Goal: Task Accomplishment & Management: Manage account settings

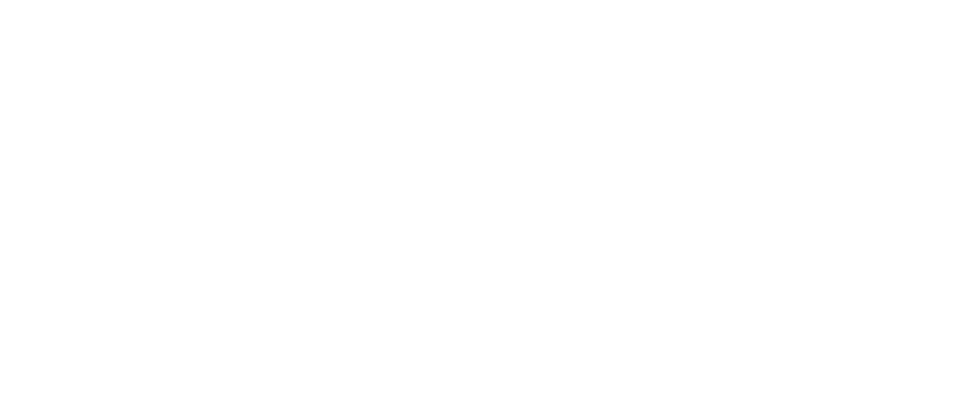
click at [586, 4] on html at bounding box center [479, 2] width 958 height 4
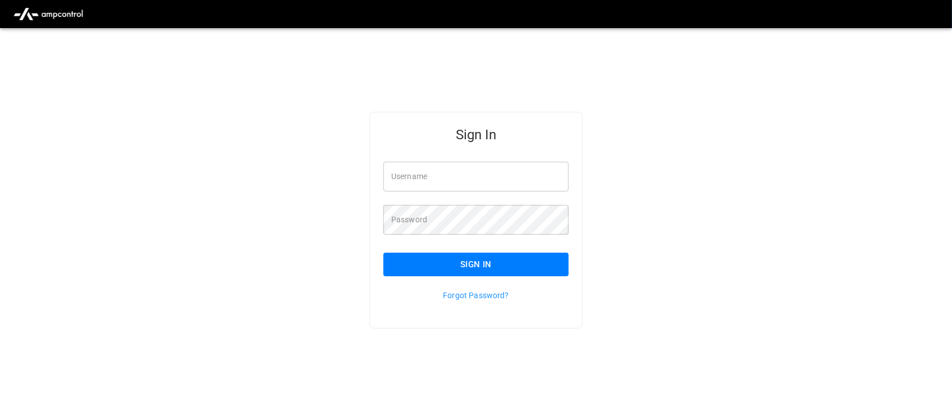
type input "**********"
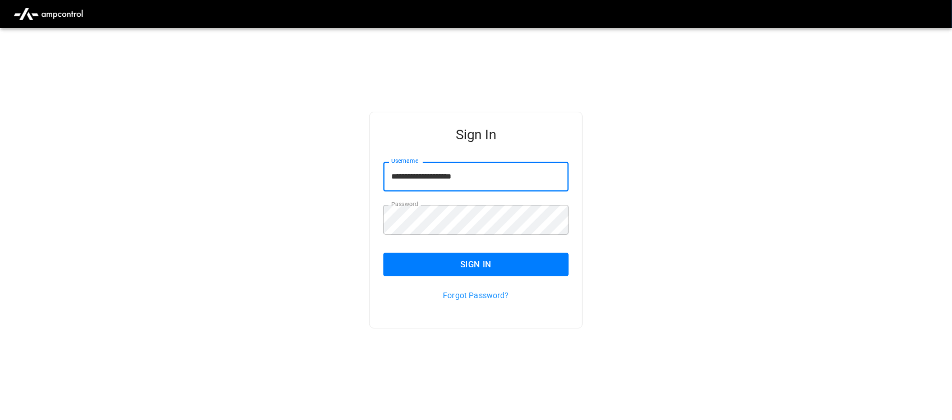
click at [475, 176] on input "**********" at bounding box center [475, 177] width 185 height 30
click at [480, 253] on button "Sign In" at bounding box center [475, 265] width 185 height 24
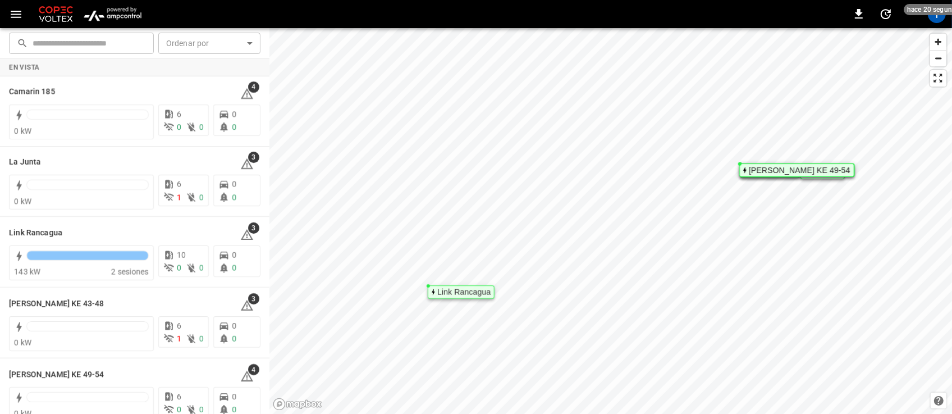
click at [119, 19] on img "menu" at bounding box center [113, 13] width 66 height 21
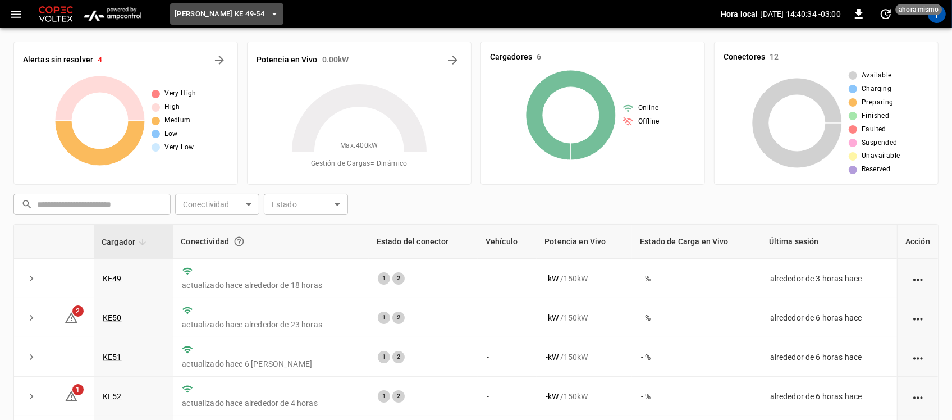
click at [269, 16] on icon "button" at bounding box center [274, 13] width 11 height 11
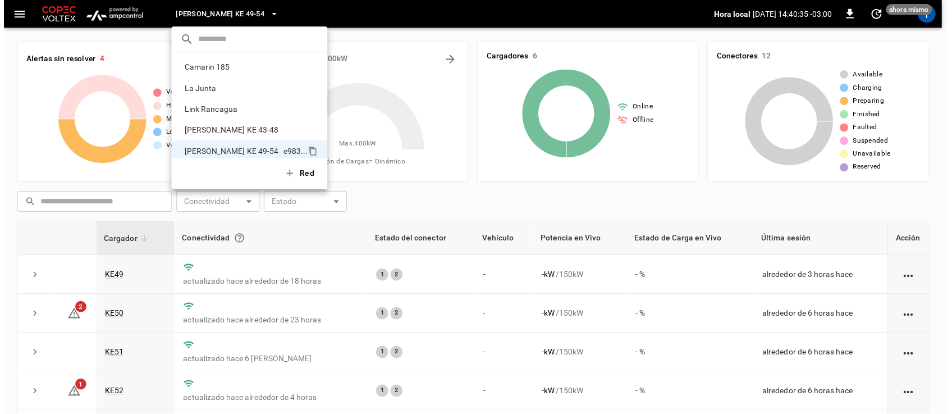
scroll to position [9, 0]
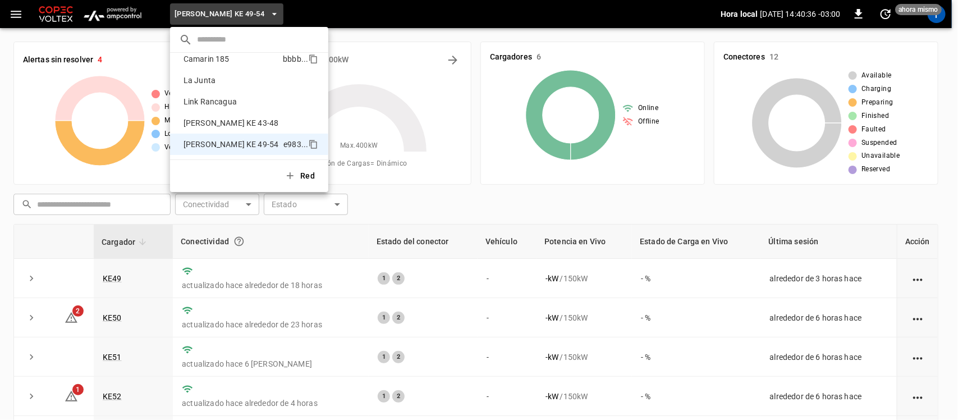
click at [233, 66] on li "Camarin 185 bbbb ..." at bounding box center [249, 58] width 158 height 21
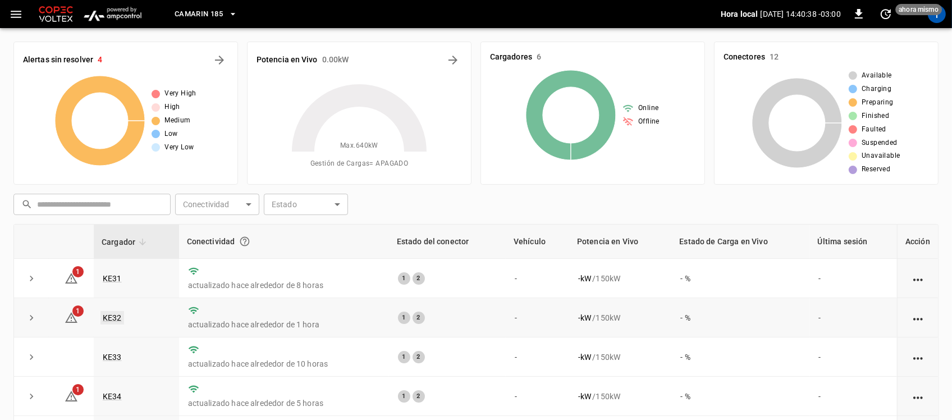
click at [108, 321] on link "KE32" at bounding box center [112, 317] width 24 height 13
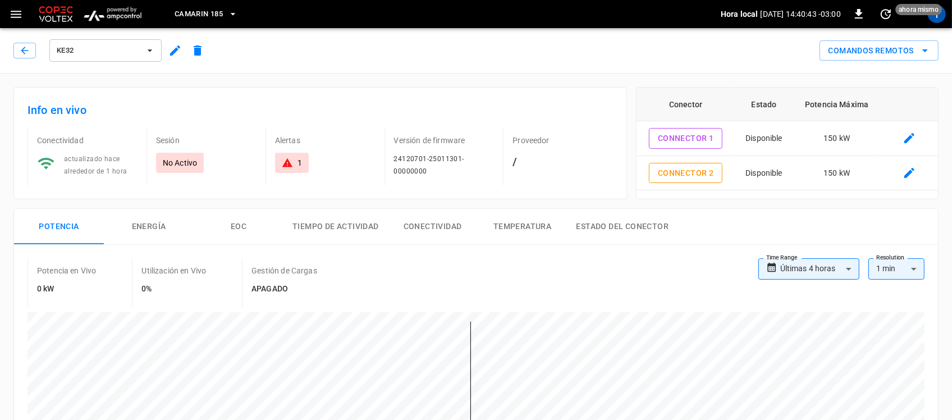
click at [180, 51] on icon "button" at bounding box center [174, 50] width 13 height 13
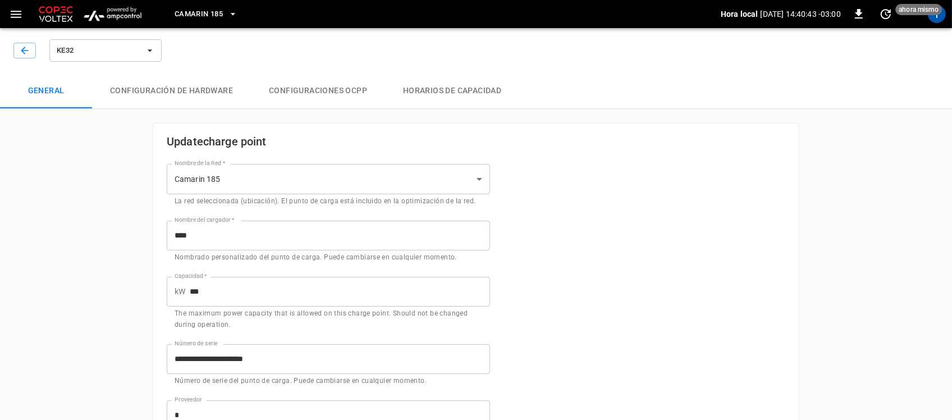
type input "**********"
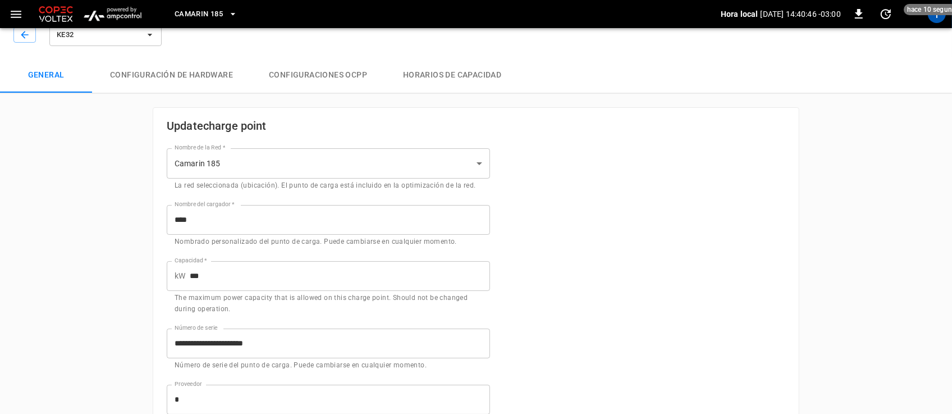
click at [183, 75] on button "Configuración de hardware" at bounding box center [171, 75] width 159 height 36
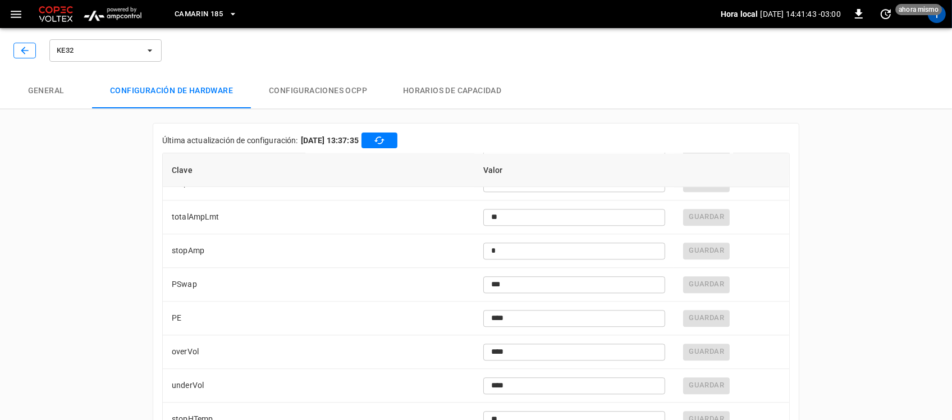
click at [19, 48] on icon "button" at bounding box center [24, 50] width 11 height 11
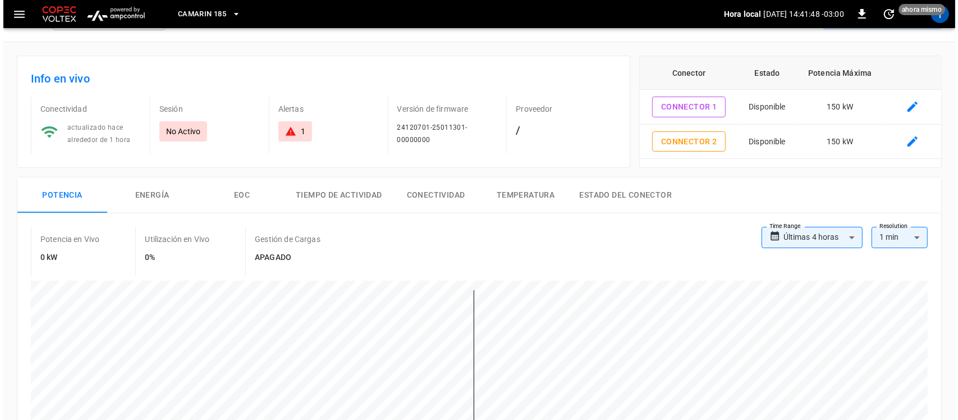
scroll to position [26, 0]
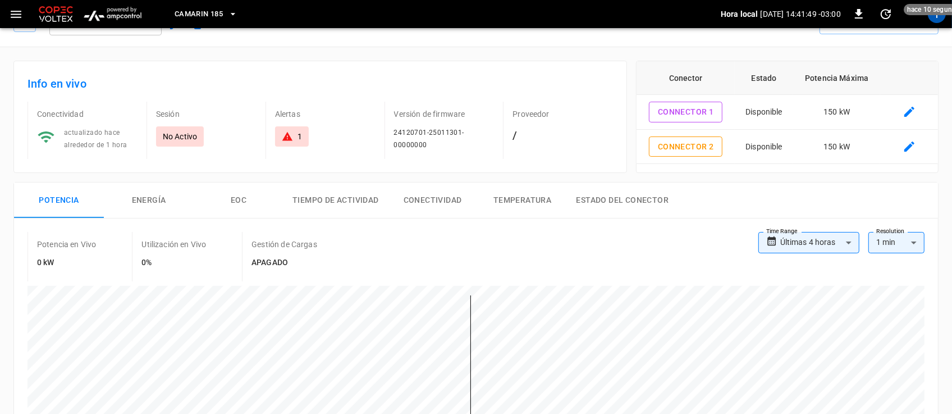
click at [932, 23] on div "T" at bounding box center [936, 13] width 21 height 21
click at [936, 21] on div "T" at bounding box center [937, 14] width 18 height 18
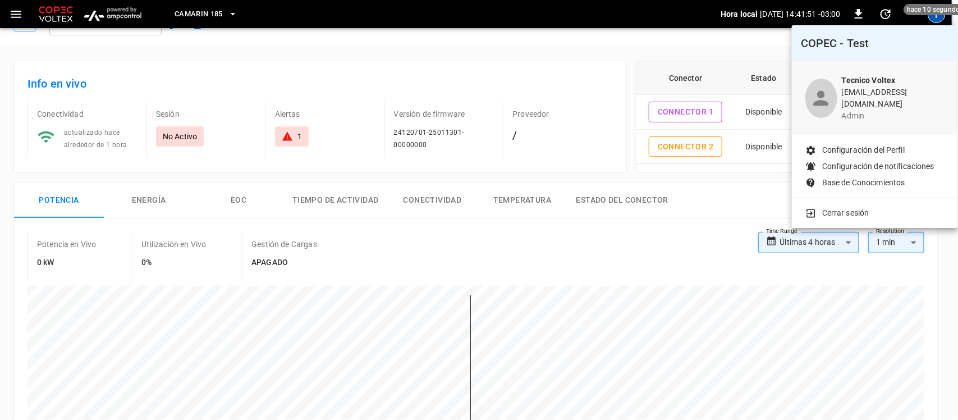
click at [837, 210] on p "Cerrar sesión" at bounding box center [845, 213] width 47 height 12
